Goal: Information Seeking & Learning: Check status

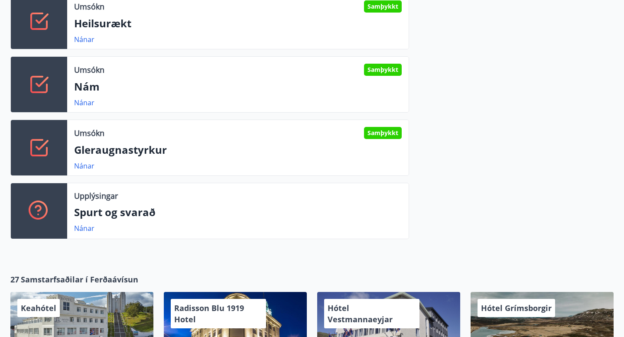
scroll to position [371, 0]
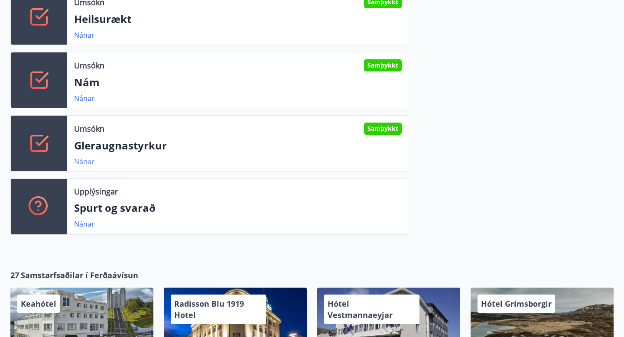
click at [82, 161] on link "Nánar" at bounding box center [84, 162] width 20 height 10
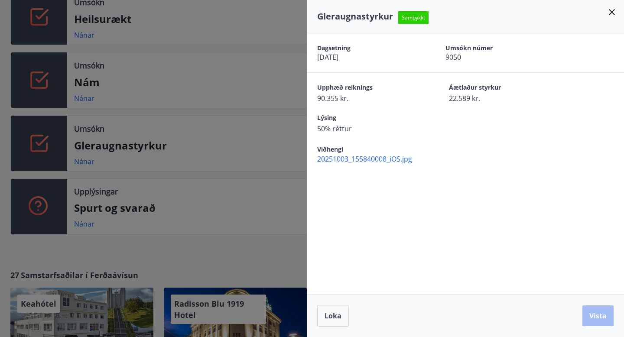
click at [235, 146] on div at bounding box center [312, 168] width 624 height 337
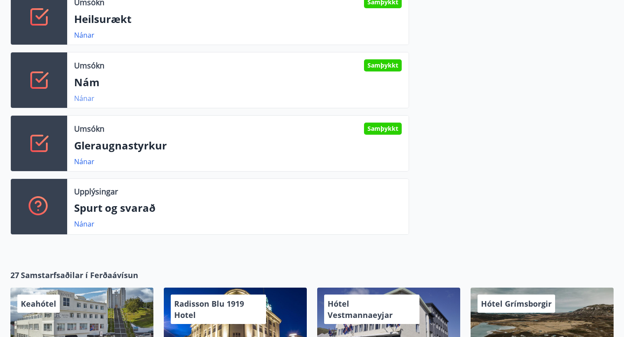
click at [88, 98] on link "Nánar" at bounding box center [84, 99] width 20 height 10
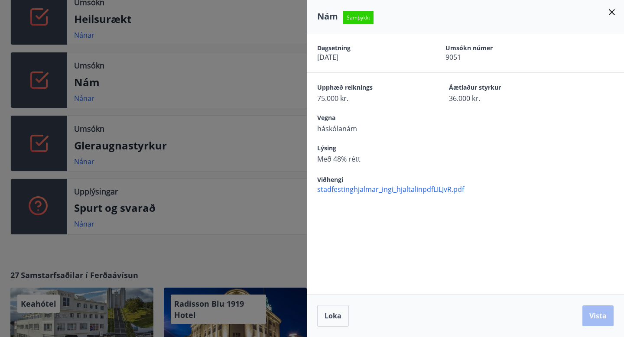
click at [172, 105] on div at bounding box center [312, 168] width 624 height 337
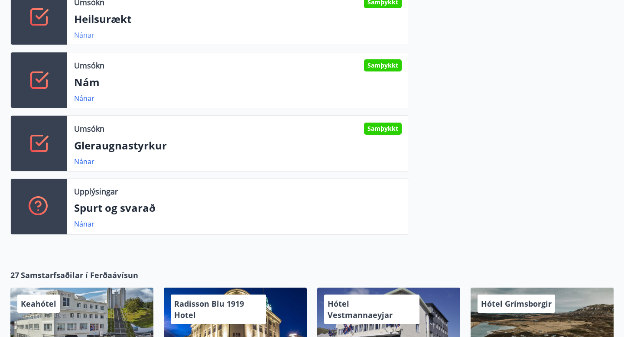
click at [86, 37] on link "Nánar" at bounding box center [84, 35] width 20 height 10
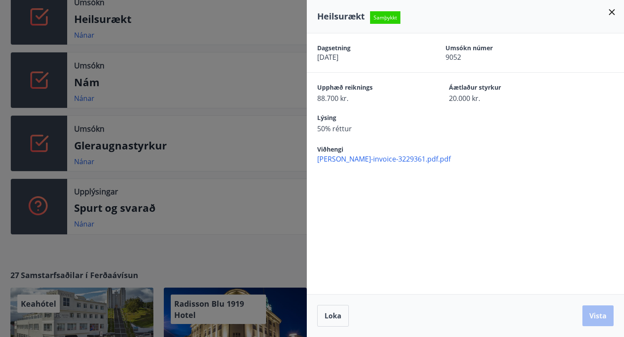
click at [228, 79] on div at bounding box center [312, 168] width 624 height 337
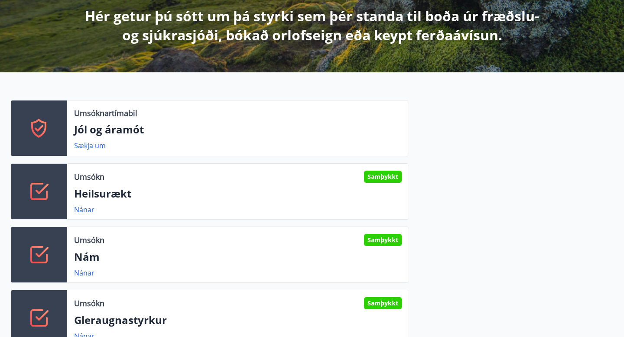
scroll to position [0, 0]
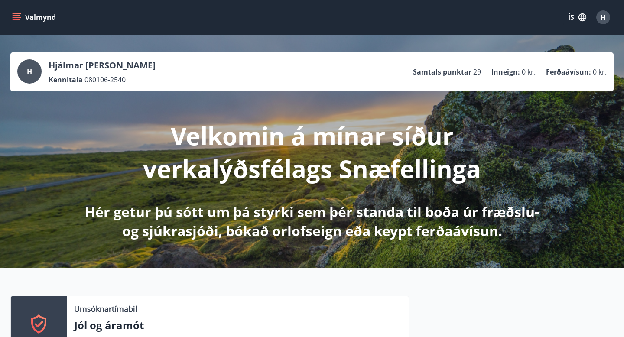
click at [609, 23] on span "H" at bounding box center [603, 17] width 14 height 14
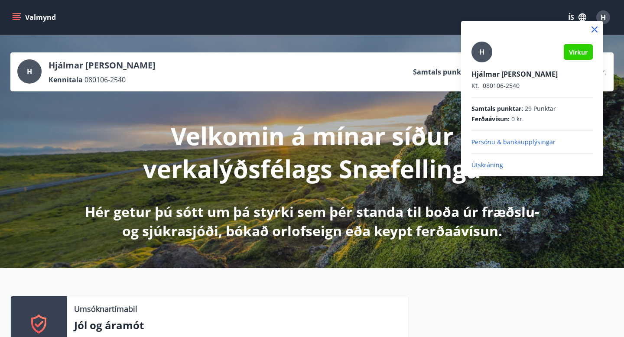
click at [486, 141] on p "Persónu & bankaupplýsingar" at bounding box center [532, 142] width 121 height 9
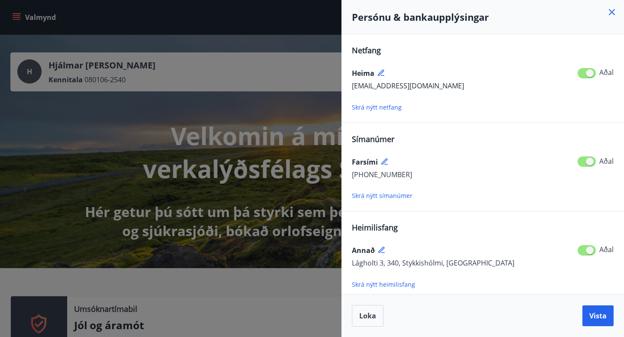
click at [217, 196] on div at bounding box center [312, 168] width 624 height 337
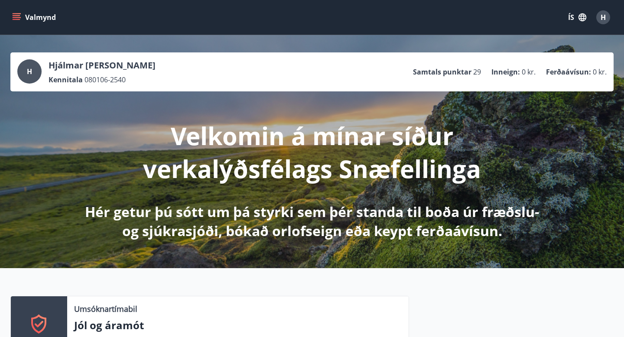
click at [12, 13] on button "Valmynd" at bounding box center [34, 18] width 49 height 16
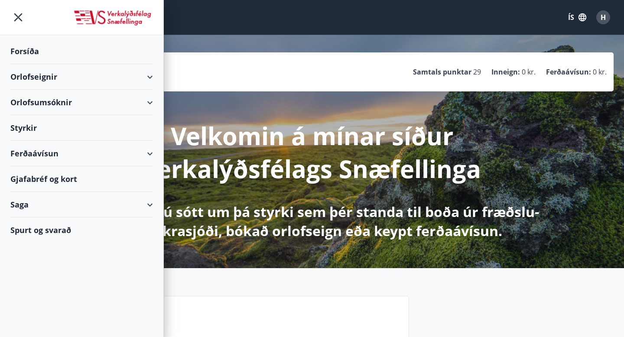
click at [65, 106] on div "Orlofsumsóknir" at bounding box center [81, 103] width 143 height 26
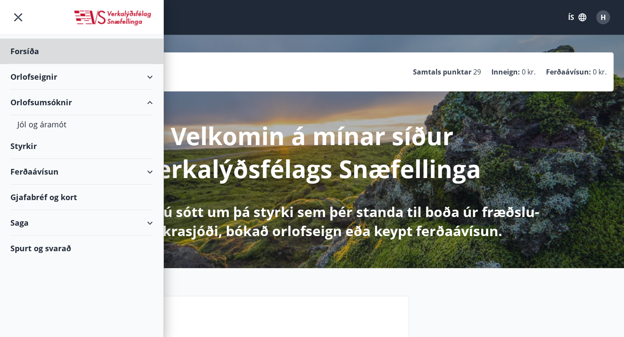
click at [31, 146] on div "Styrkir" at bounding box center [81, 147] width 143 height 26
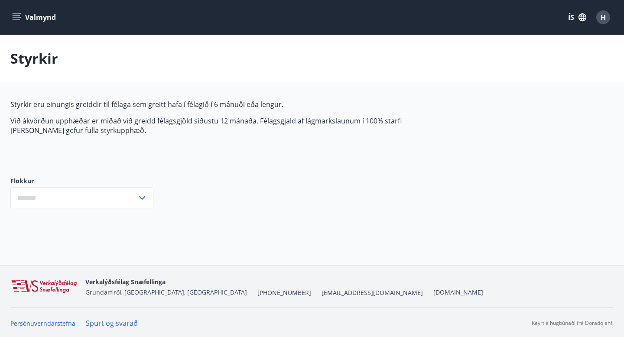
type input "***"
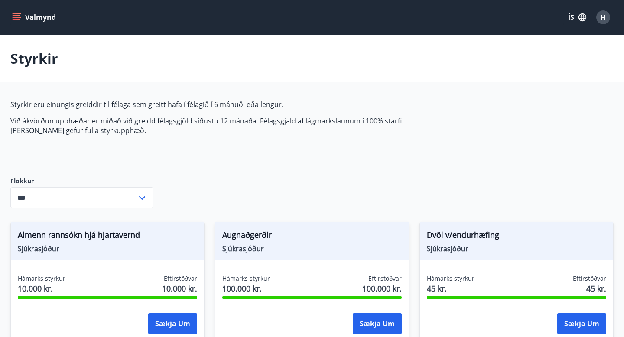
click at [16, 16] on icon "menu" at bounding box center [16, 17] width 9 height 9
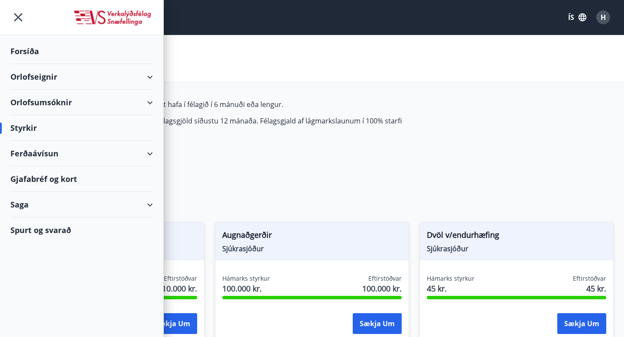
click at [27, 199] on div "Saga" at bounding box center [81, 205] width 143 height 26
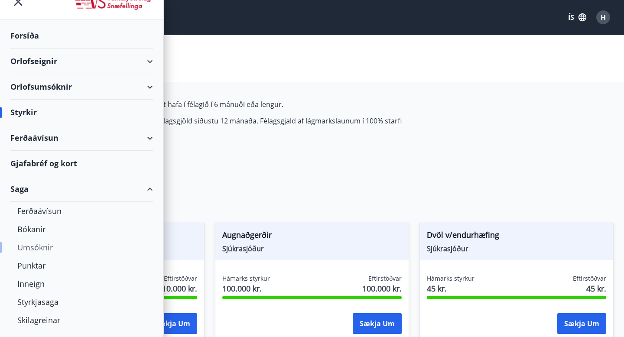
scroll to position [33, 0]
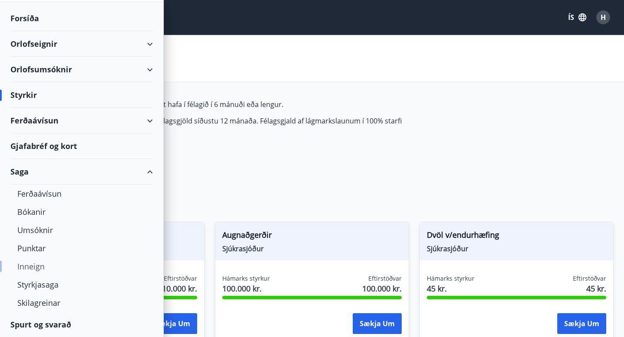
click at [29, 269] on div "Inneign" at bounding box center [81, 266] width 129 height 18
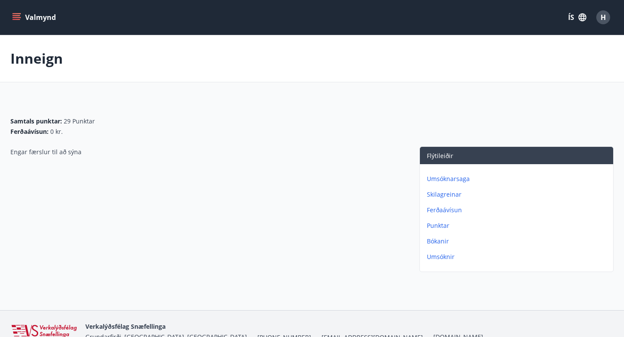
click at [13, 18] on icon "menu" at bounding box center [16, 17] width 9 height 9
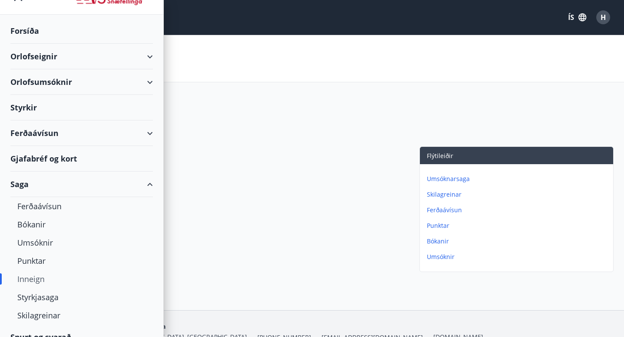
scroll to position [29, 0]
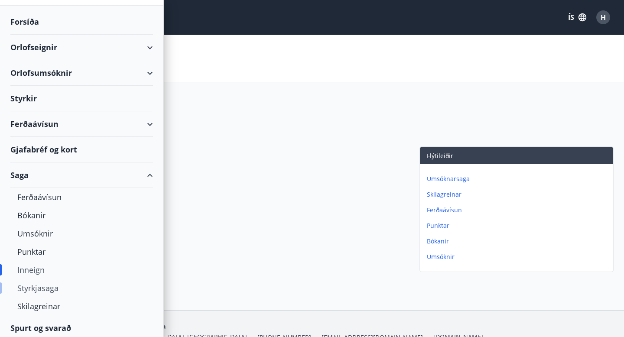
click at [24, 288] on div "Styrkjasaga" at bounding box center [81, 288] width 129 height 18
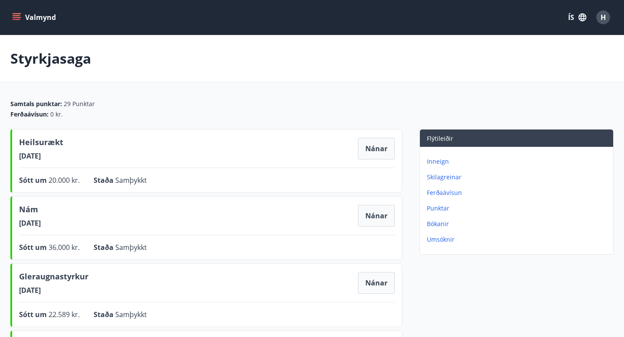
click at [18, 23] on button "Valmynd" at bounding box center [34, 18] width 49 height 16
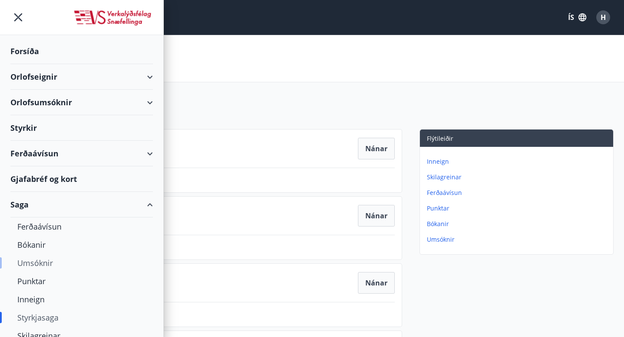
click at [30, 265] on div "Umsóknir" at bounding box center [81, 263] width 129 height 18
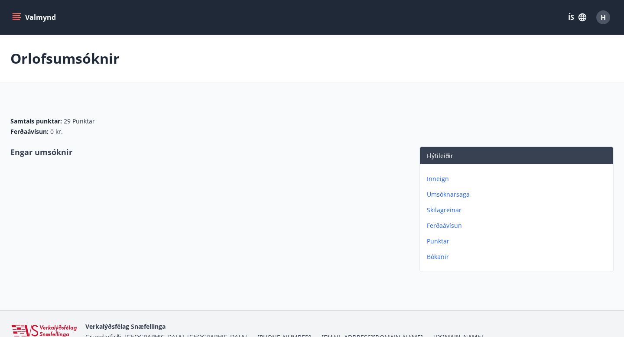
click at [13, 10] on button "Valmynd" at bounding box center [34, 18] width 49 height 16
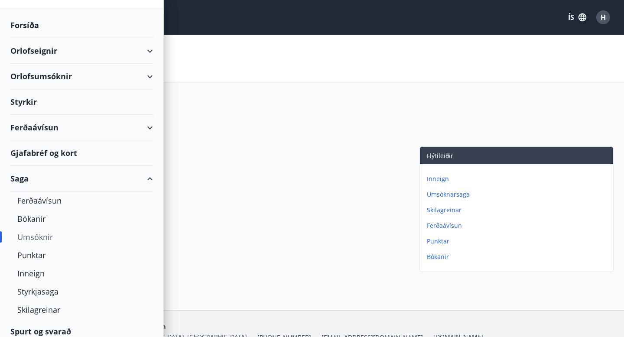
scroll to position [33, 0]
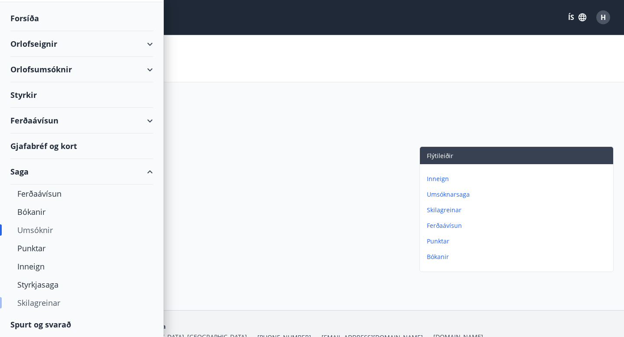
click at [32, 299] on div "Skilagreinar" at bounding box center [81, 303] width 129 height 18
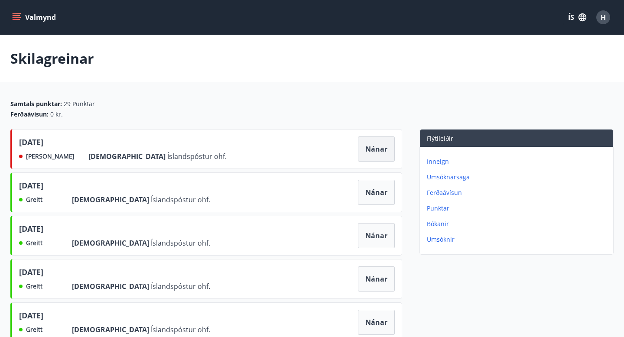
click at [384, 145] on button "Nánar" at bounding box center [376, 149] width 37 height 25
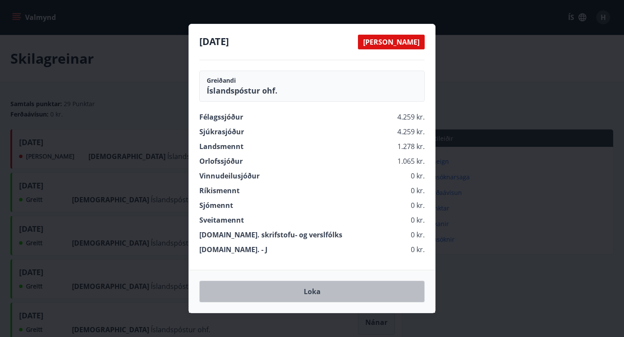
click at [309, 294] on button "Loka" at bounding box center [311, 292] width 225 height 22
